Goal: Communication & Community: Answer question/provide support

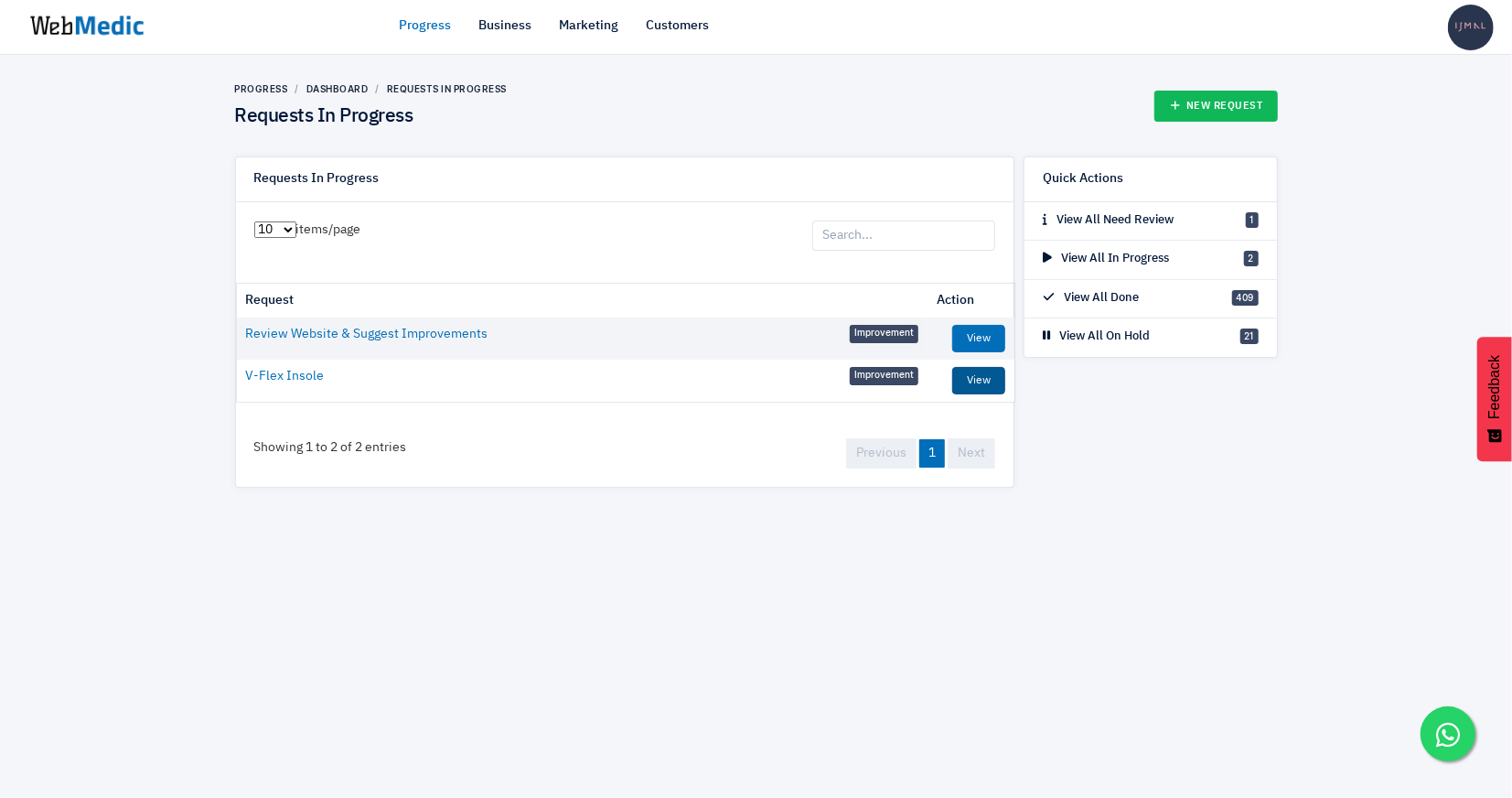
click at [984, 381] on link "View" at bounding box center [979, 380] width 53 height 28
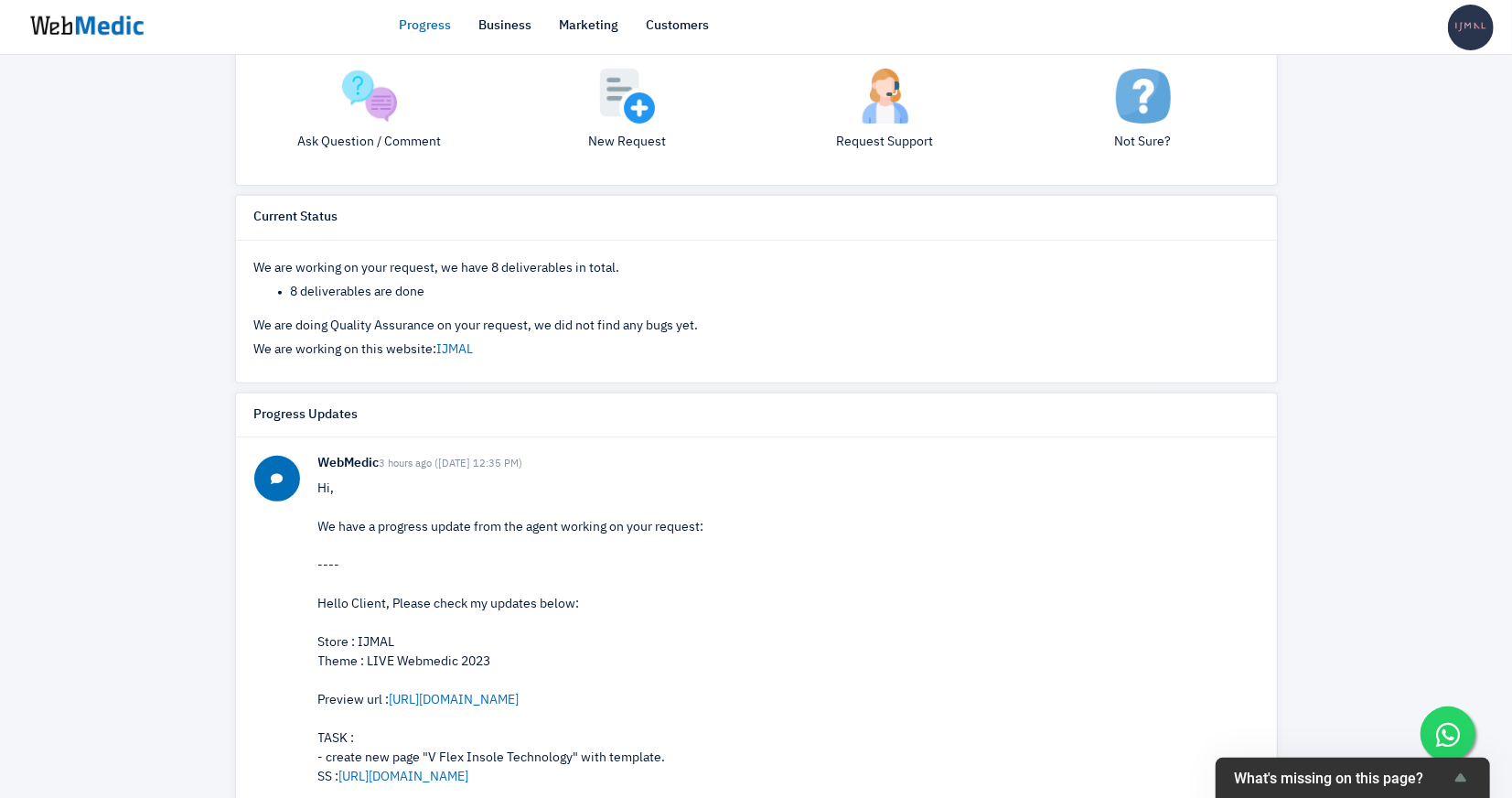
scroll to position [501, 0]
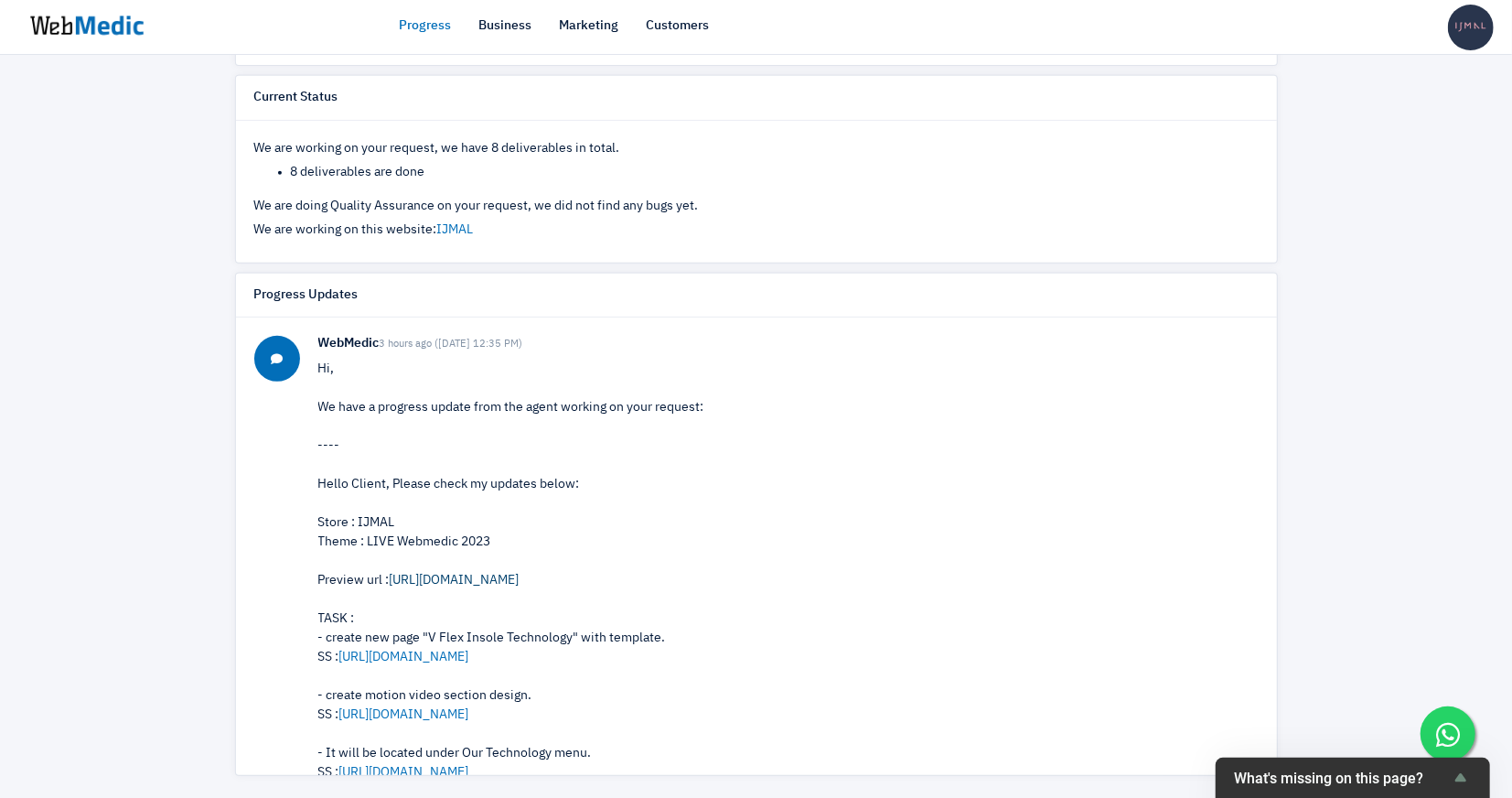
click at [520, 573] on link "https://ijmal.my/pages/vflex-insole-technology" at bounding box center [455, 579] width 130 height 13
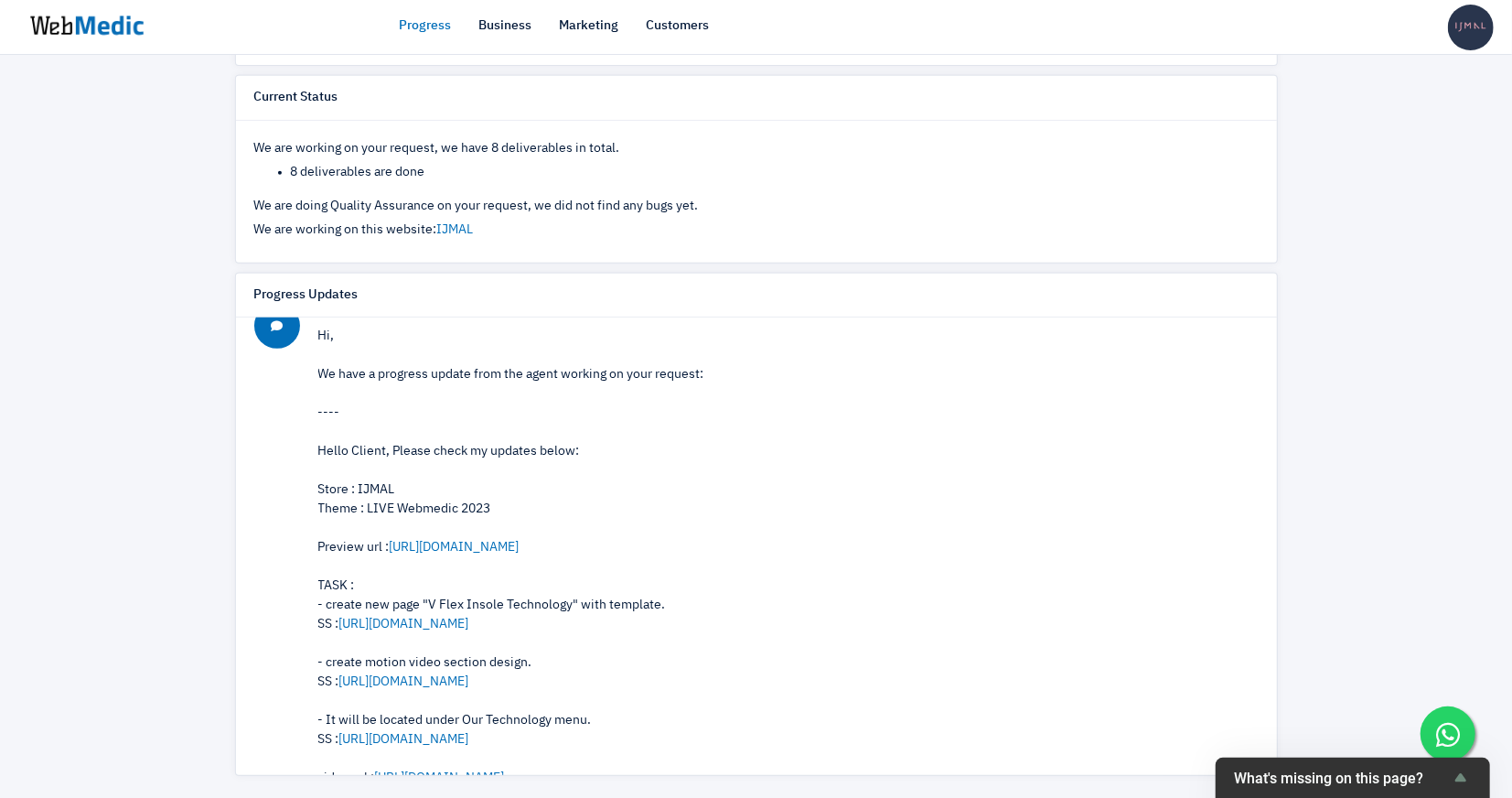
scroll to position [56, 0]
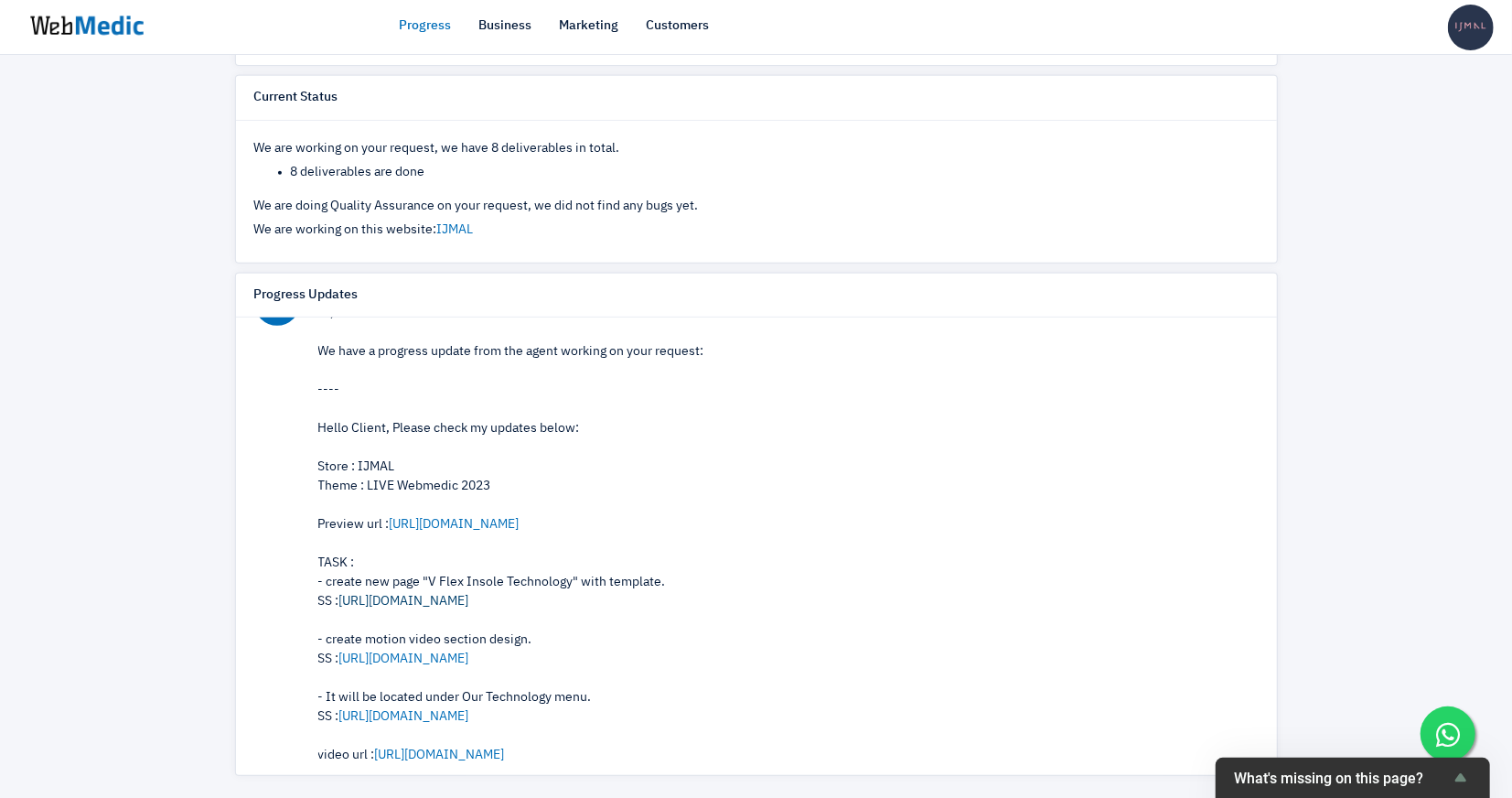
click at [469, 595] on link "https://prnt.sc/U4gJHN3HzfEC" at bounding box center [405, 601] width 130 height 13
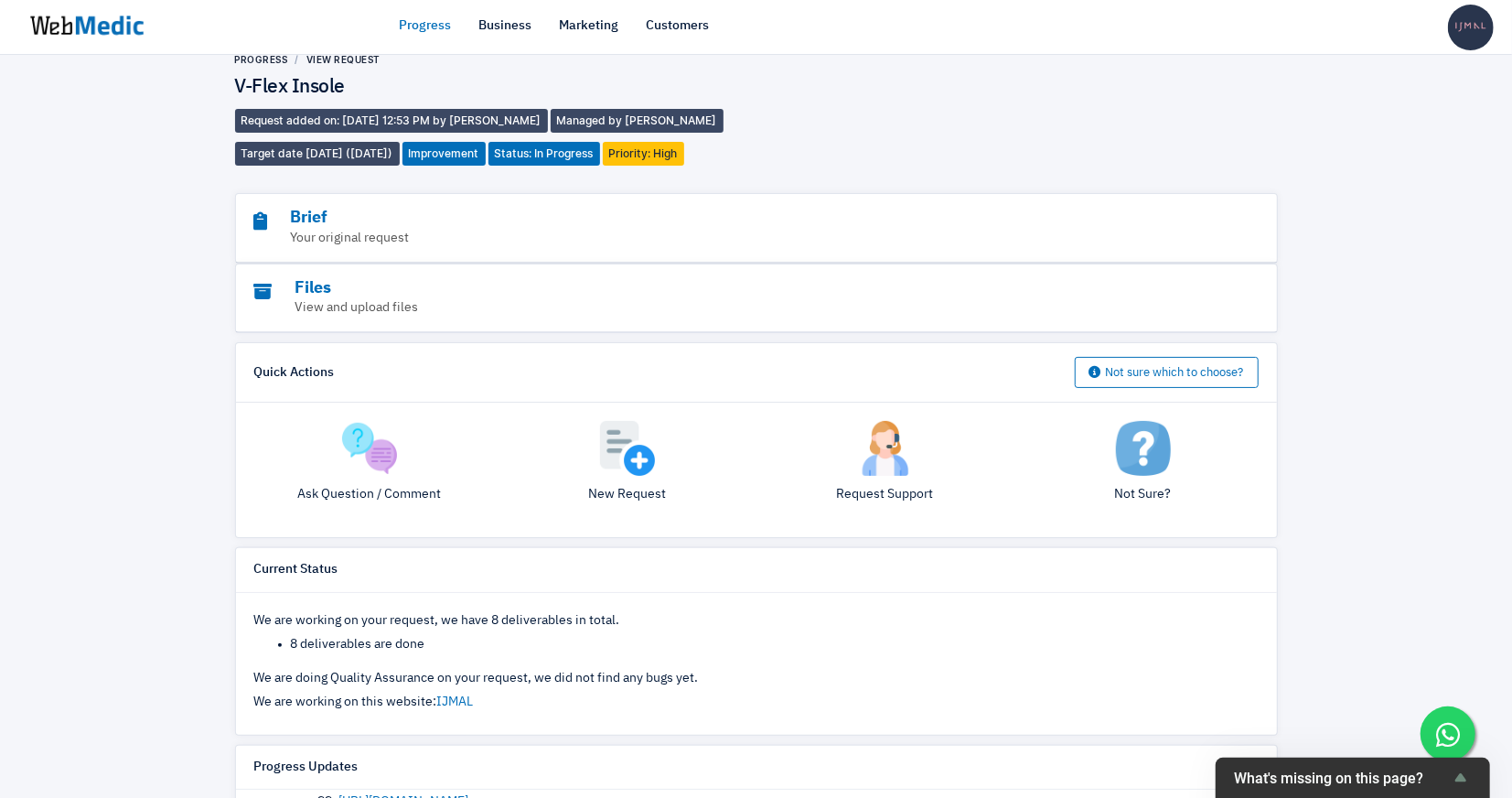
scroll to position [0, 0]
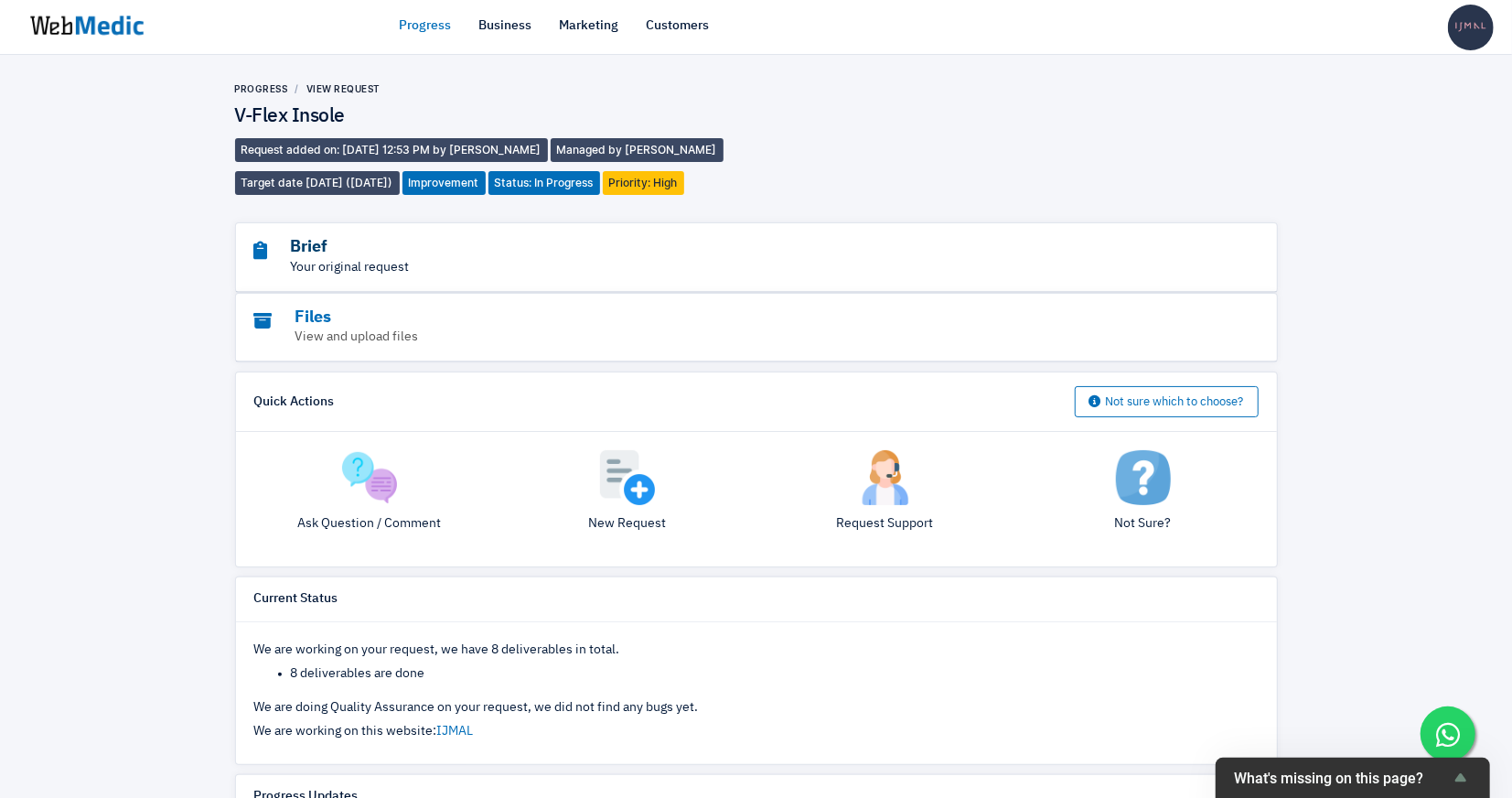
click at [383, 248] on h3 "Brief" at bounding box center [706, 247] width 904 height 21
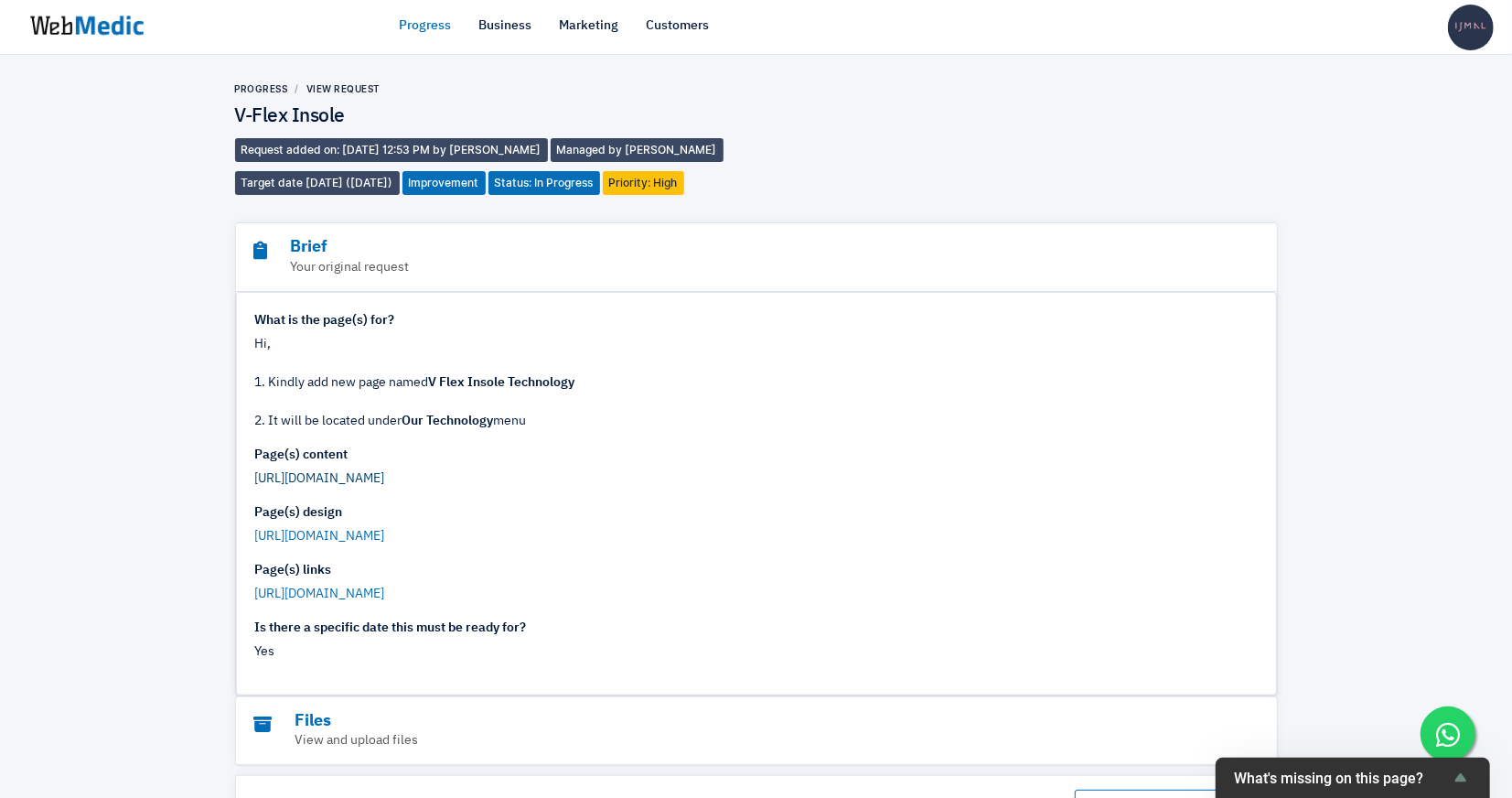
click at [385, 479] on link "https://drive.google.com/file/d/1wut0dHEaFsr2AxEzrXIaalVUf9h9xPX" at bounding box center [320, 478] width 130 height 13
click at [385, 531] on link "https://drive.google.com/file/d/1wut0dHEaFsr2AxEzrXIaalVUf9h9xPX" at bounding box center [320, 536] width 130 height 13
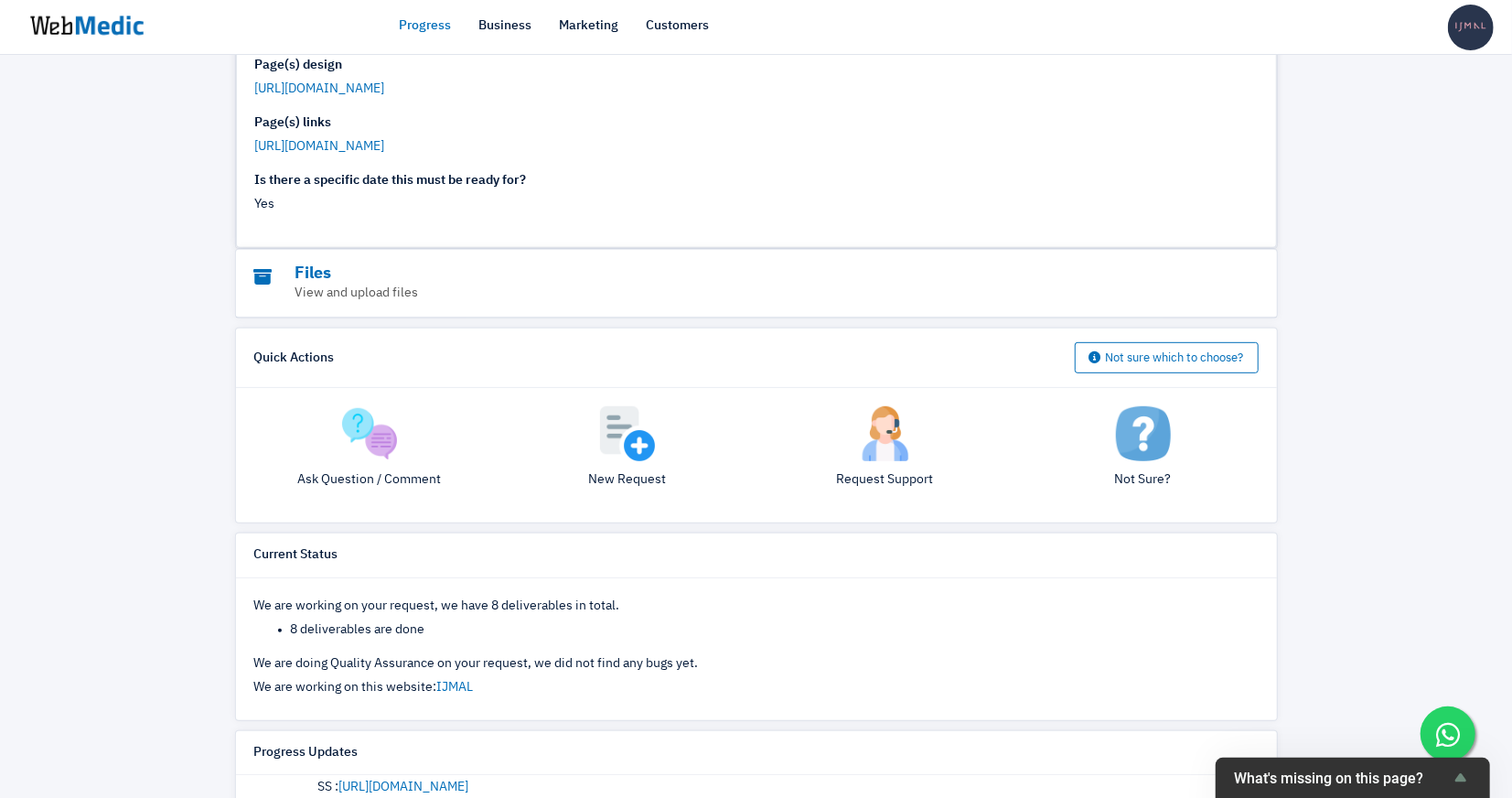
scroll to position [484, 0]
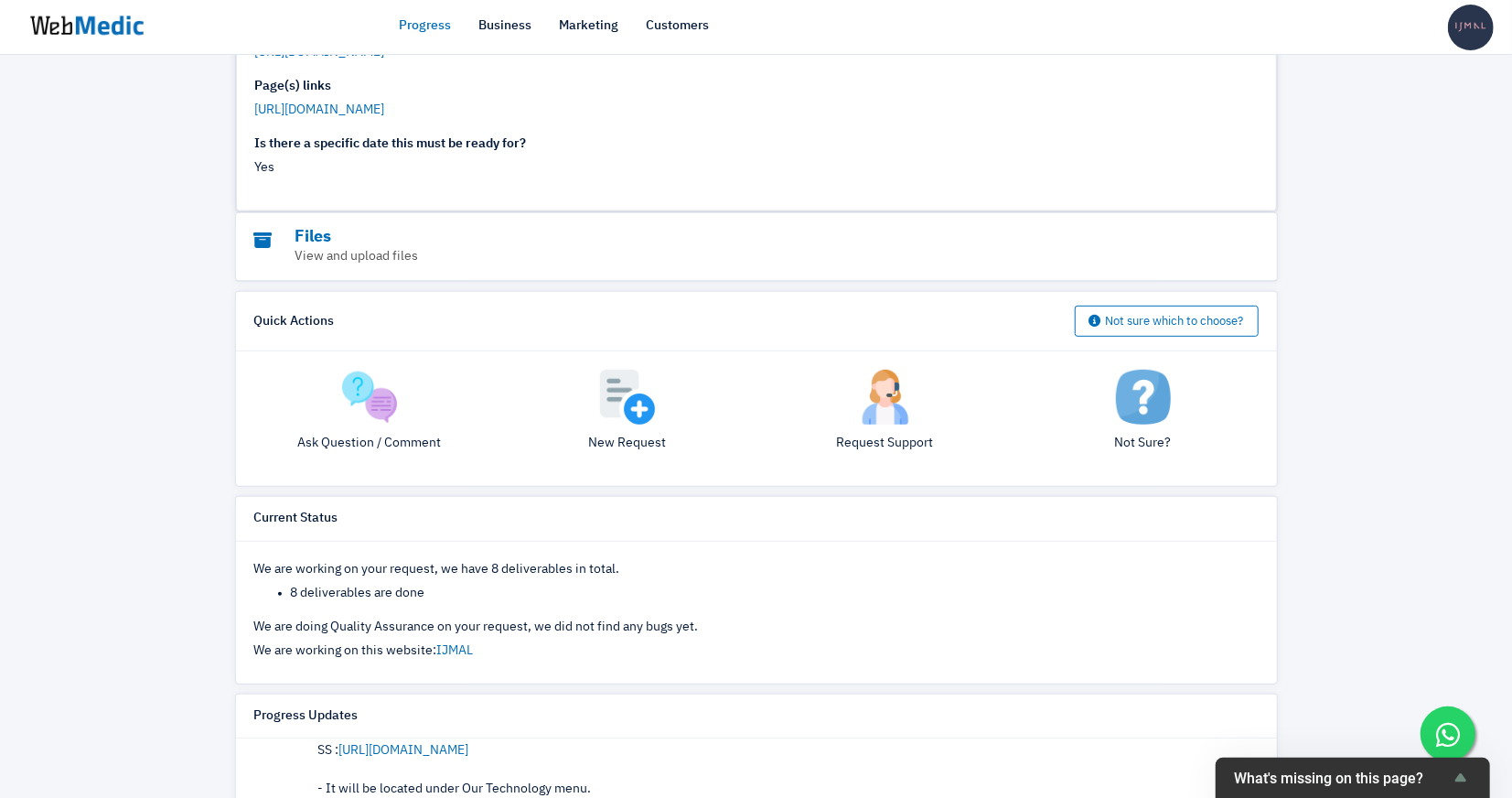
click at [375, 434] on p "Ask Question / Comment" at bounding box center [369, 443] width 230 height 20
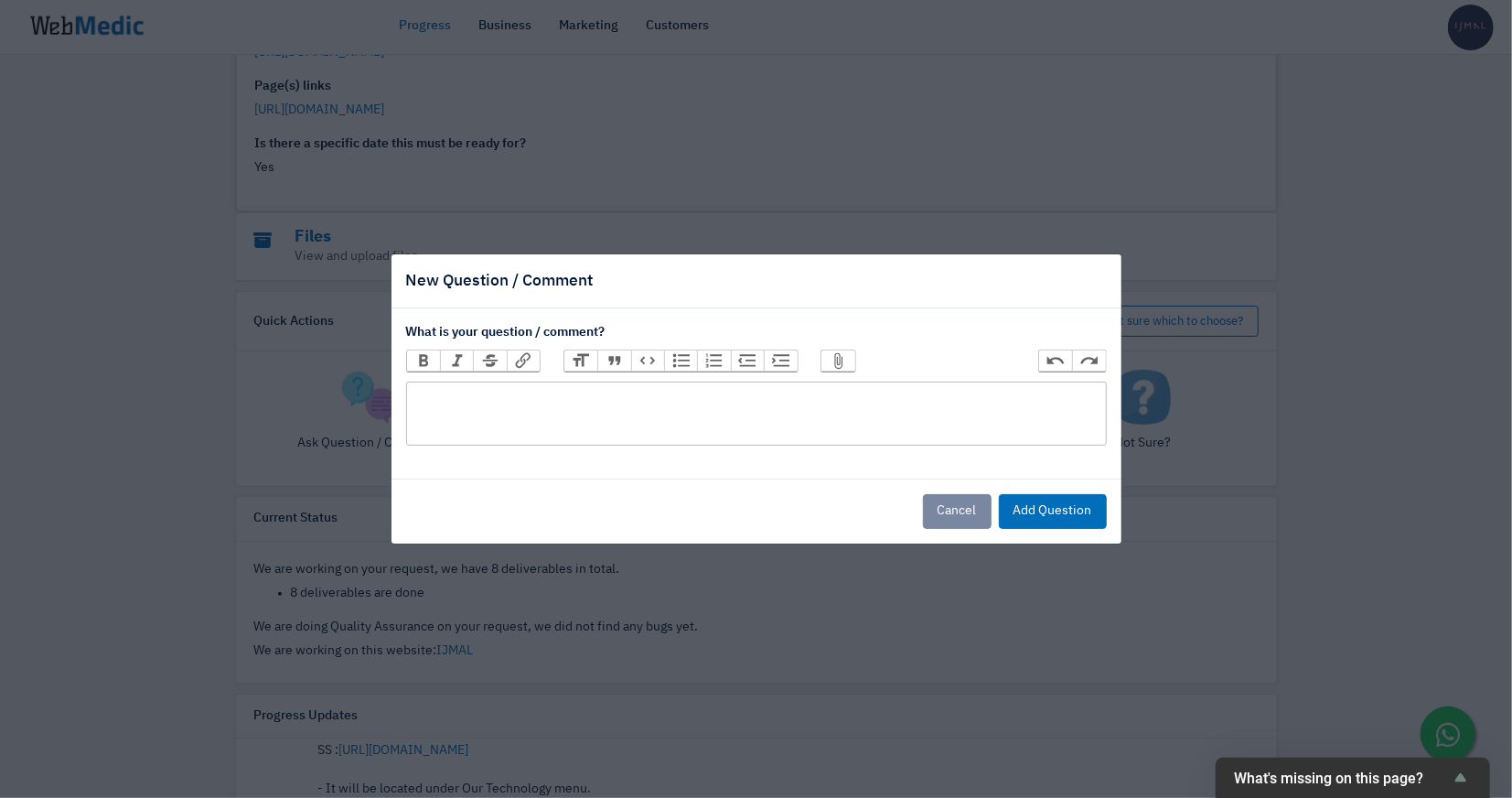
click at [549, 420] on trix-editor at bounding box center [756, 413] width 700 height 64
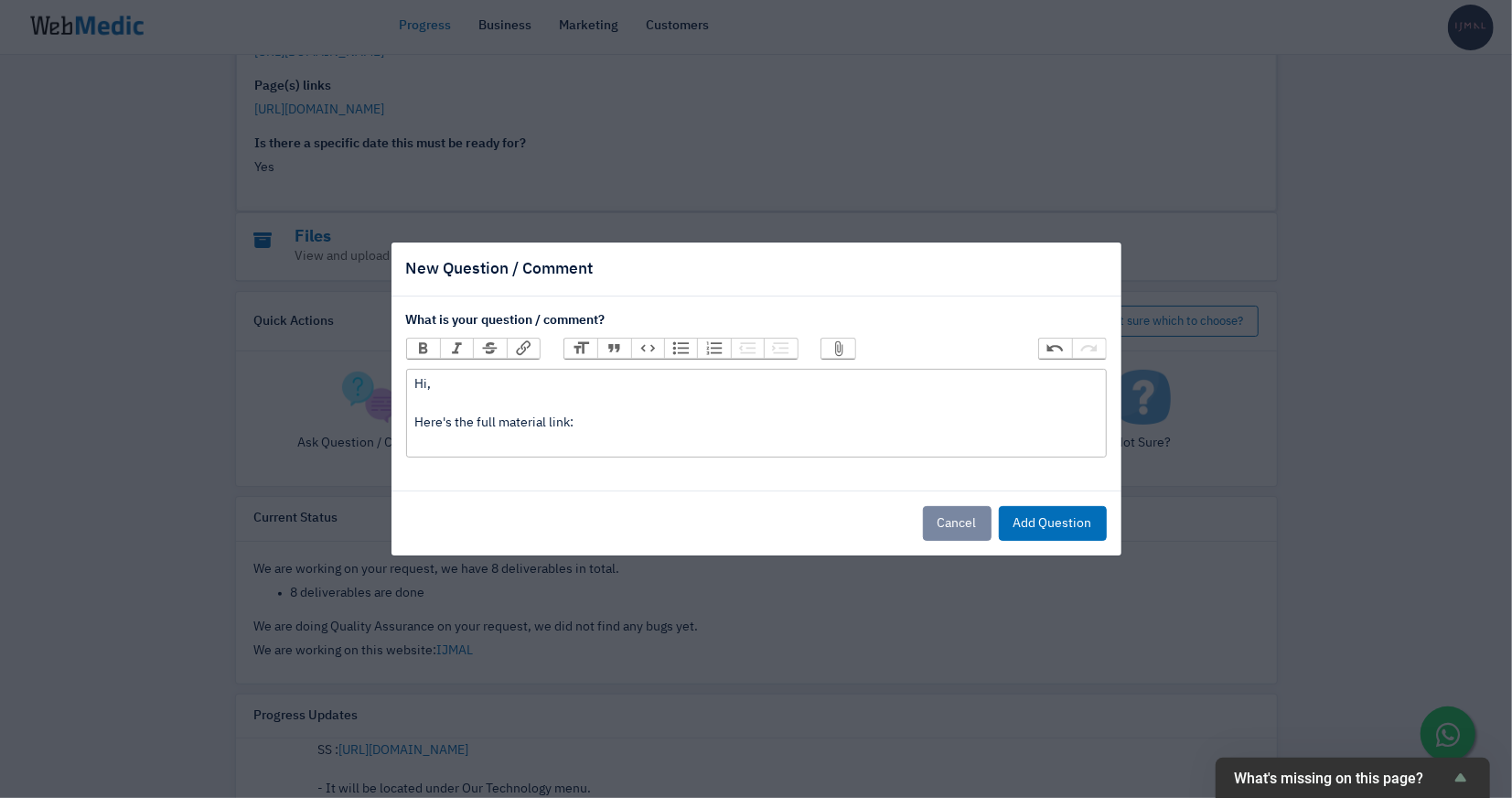
paste trix-editor "https://drive.google.com/drive/folders/1QcENB0Kz5N37lVm8IGq8Jv-r9cuH1BF8"
type trix-editor "<div>Hi,<br><br>Here's the full material link:<br>https://drive.google.com/driv…"
click at [527, 433] on div "Hi, Here's the full material link: https://drive.google.com/drive/folders/1QcEN…" at bounding box center [756, 414] width 684 height 77
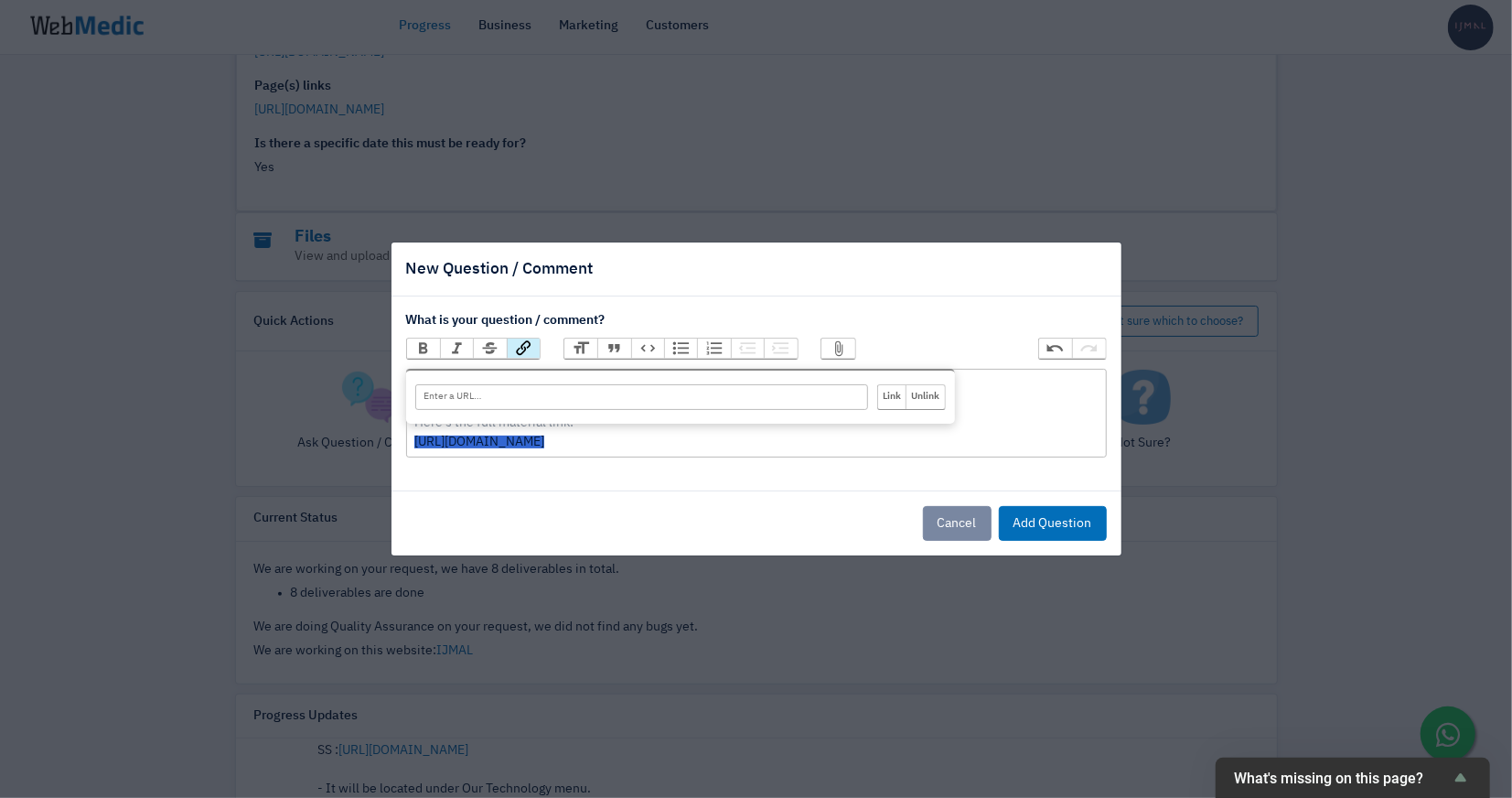
click at [532, 344] on button "Link" at bounding box center [523, 349] width 33 height 20
paste input "https://drive.google.com/drive/folders/1QcENB0Kz5N37lVm8IGq8Jv-r9cuH1BF8"
type input "https://drive.google.com/drive/folders/1QcENB0Kz5N37lVm8IGq8Jv-r9cuH1BF8"
click at [882, 392] on input "Link" at bounding box center [892, 397] width 29 height 24
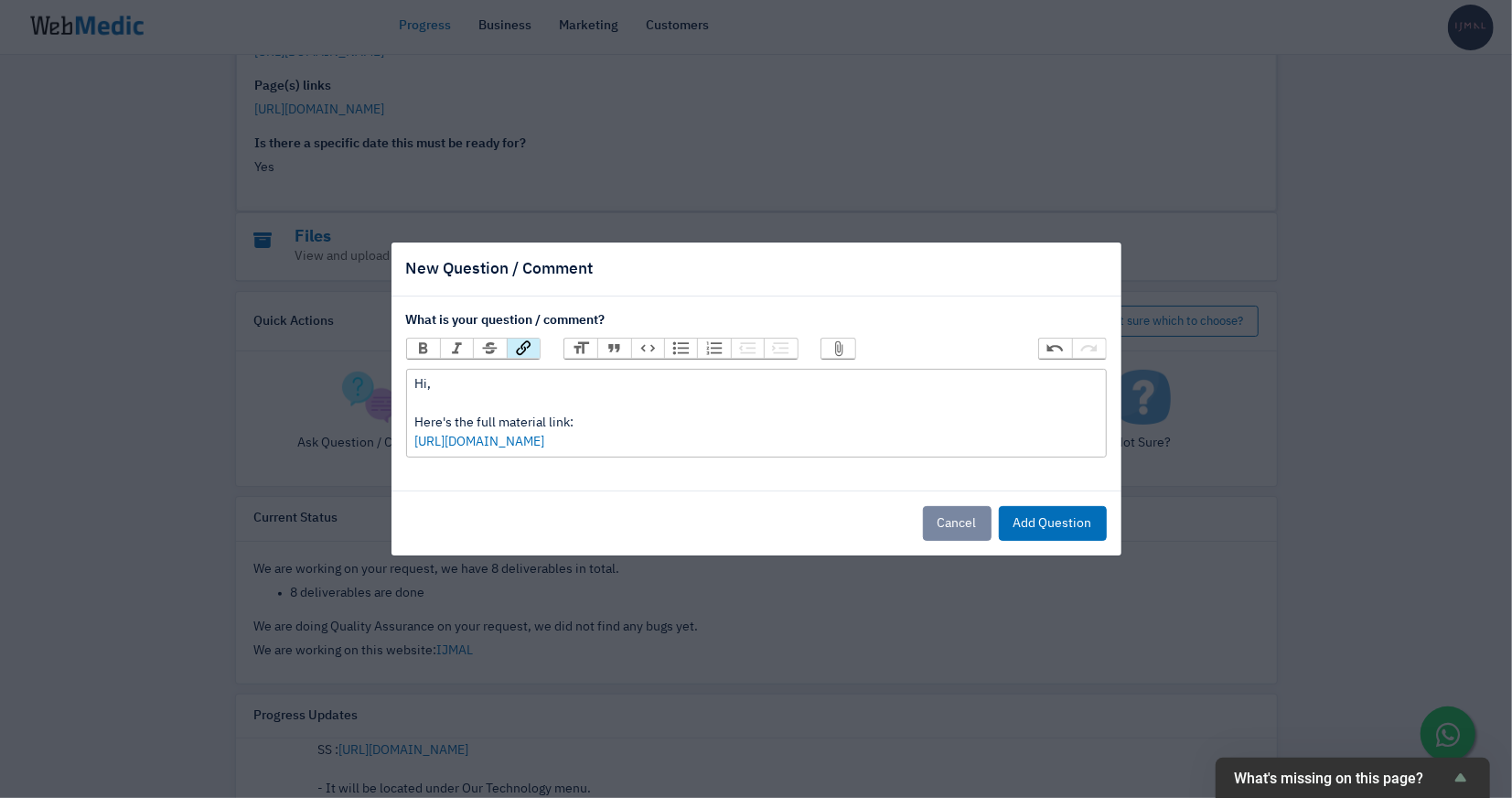
click at [936, 409] on div "Hi, Here's the full material link: https://drive.google.com/drive/folders/1QcEN…" at bounding box center [756, 414] width 684 height 77
click at [1050, 532] on button "Add Question" at bounding box center [1053, 523] width 108 height 34
